Goal: Task Accomplishment & Management: Manage account settings

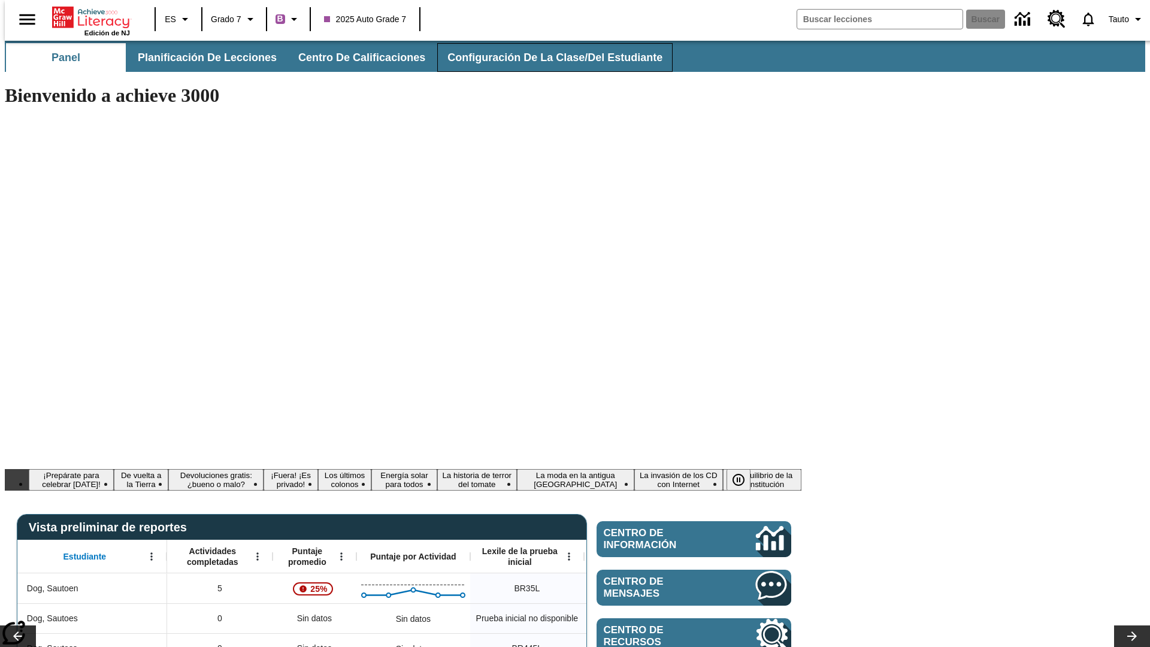
click at [542, 57] on span "Configuración de la clase/del estudiante" at bounding box center [554, 58] width 215 height 14
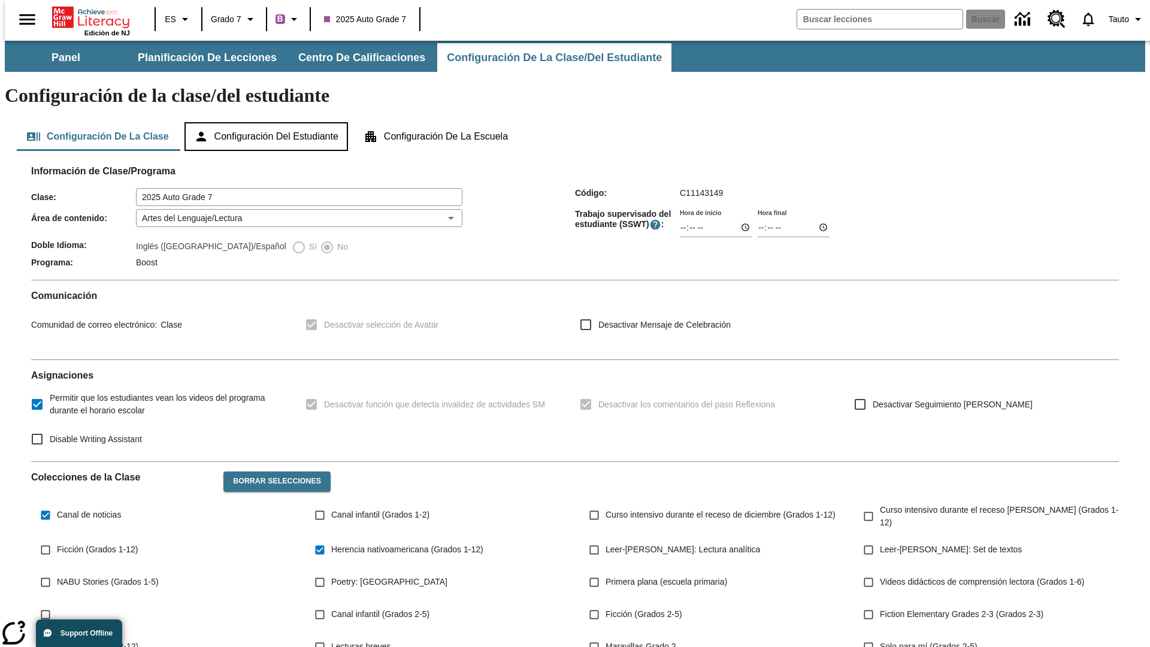
click at [267, 122] on button "Configuración del estudiante" at bounding box center [265, 136] width 163 height 29
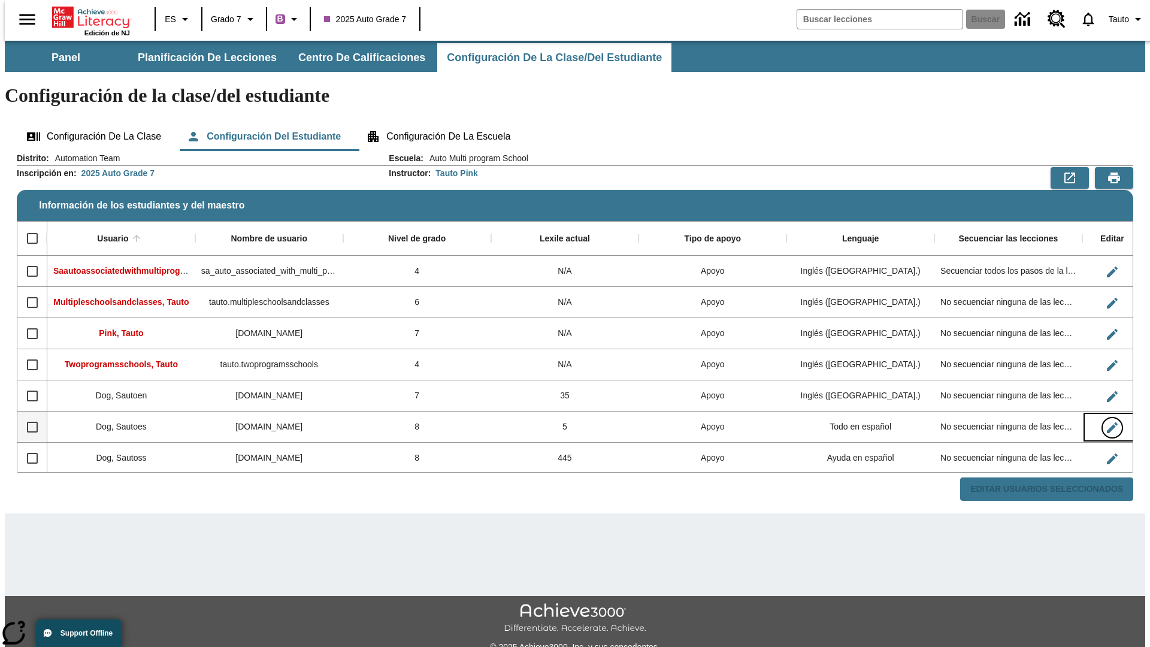
click at [1106, 422] on icon "Editar Usuario" at bounding box center [1111, 427] width 11 height 11
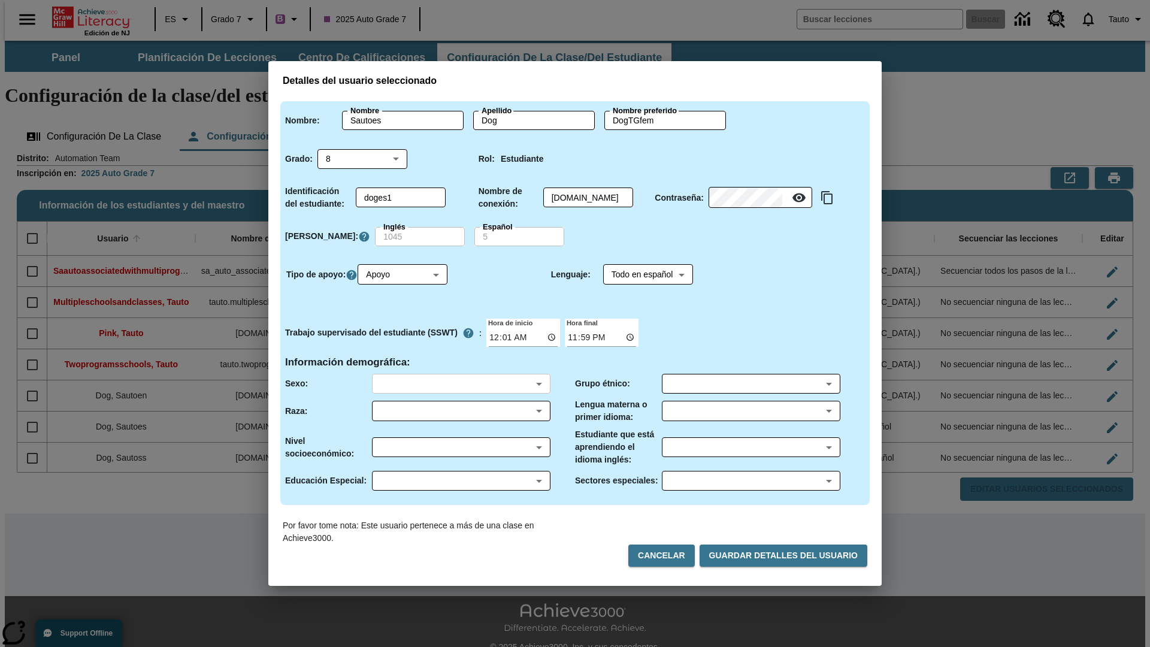
click at [460, 383] on body "Saltar al contenido principal Edición de NJ ES Grado 7 B 2025 Auto Grade 7 Busc…" at bounding box center [575, 357] width 1140 height 632
click at [460, 411] on body "Saltar al contenido principal Edición de NJ ES Grado 7 B 2025 Auto Grade 7 Busc…" at bounding box center [575, 357] width 1140 height 632
click at [460, 447] on body "Saltar al contenido principal Edición de NJ ES Grado 7 B 2025 Auto Grade 7 Busc…" at bounding box center [575, 357] width 1140 height 632
click at [460, 480] on body "Saltar al contenido principal Edición de NJ ES Grado 7 B 2025 Auto Grade 7 Busc…" at bounding box center [575, 357] width 1140 height 632
click at [750, 383] on body "Saltar al contenido principal Edición de NJ ES Grado 7 B 2025 Auto Grade 7 Busc…" at bounding box center [575, 357] width 1140 height 632
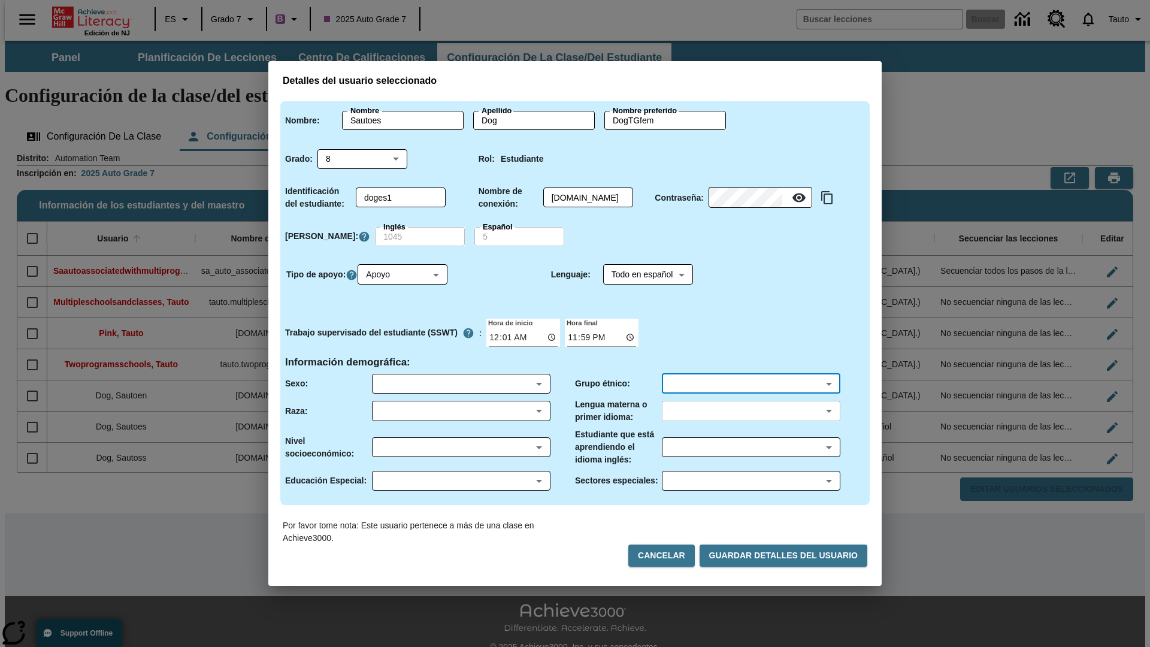
click at [750, 411] on body "Saltar al contenido principal Edición de NJ ES Grado 7 B 2025 Auto Grade 7 Busc…" at bounding box center [575, 357] width 1140 height 632
click at [750, 447] on body "Saltar al contenido principal Edición de NJ ES Grado 7 B 2025 Auto Grade 7 Busc…" at bounding box center [575, 357] width 1140 height 632
click at [750, 480] on body "Saltar al contenido principal Edición de NJ ES Grado 7 B 2025 Auto Grade 7 Busc…" at bounding box center [575, 357] width 1140 height 632
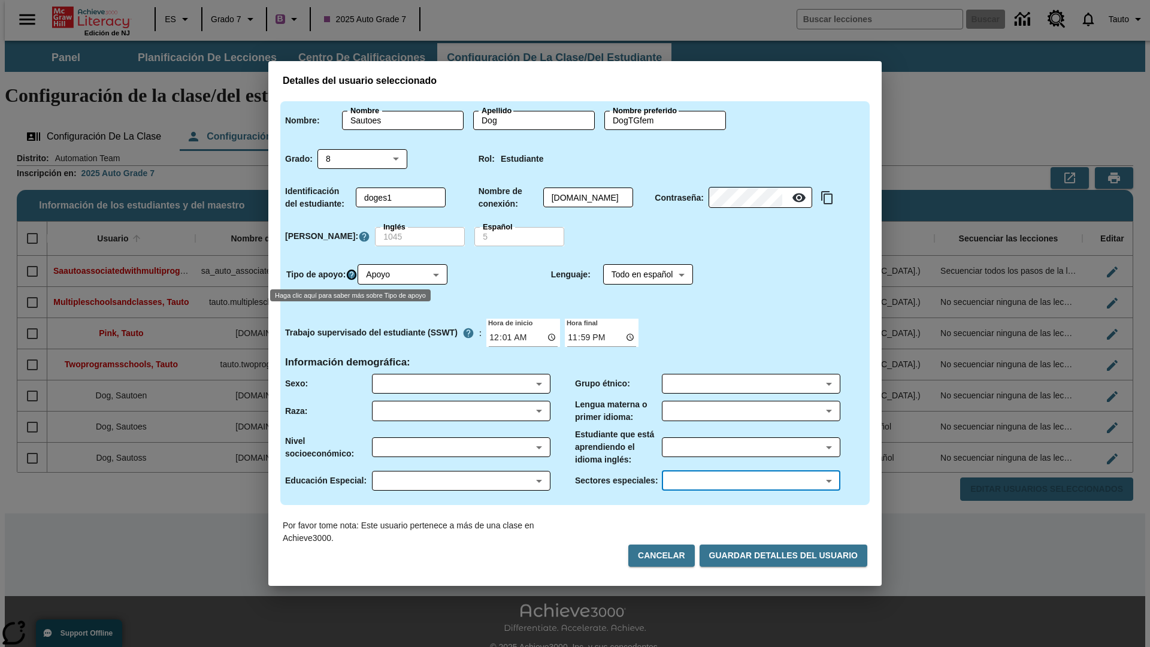
click at [353, 274] on icon "Haga clic aquí para saber más sobre Tipo de apoyo" at bounding box center [351, 275] width 12 height 12
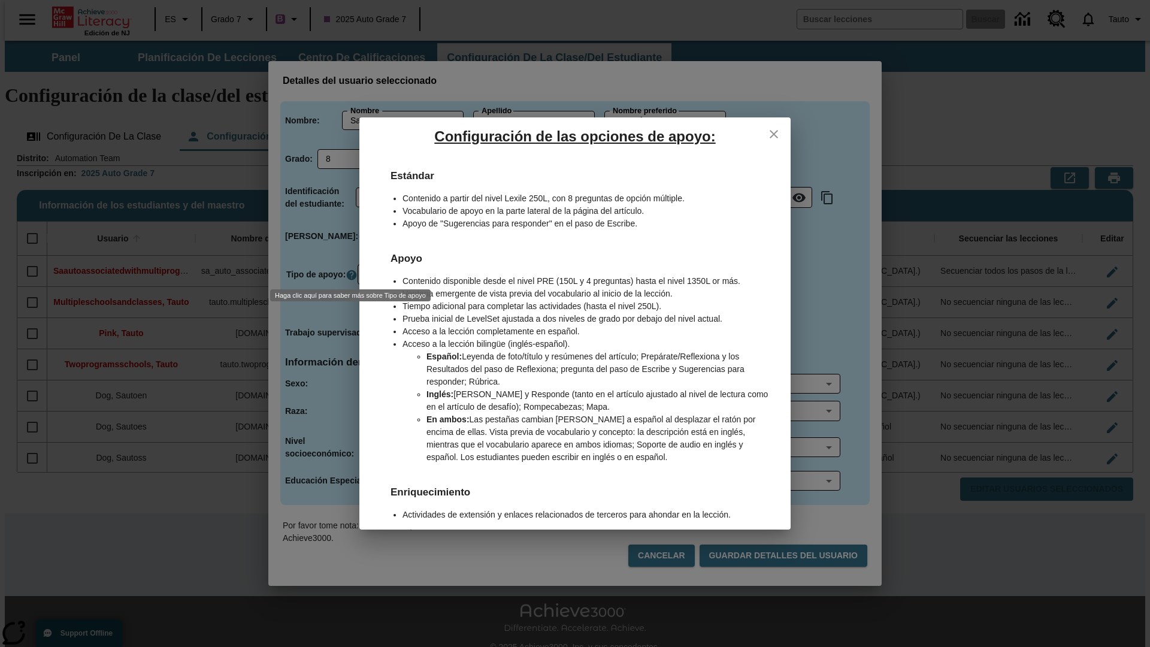
click at [774, 134] on icon "close" at bounding box center [773, 134] width 8 height 8
